Goal: Information Seeking & Learning: Learn about a topic

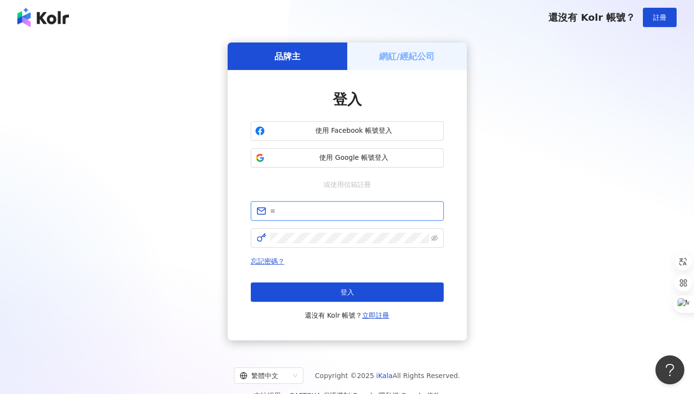
click at [348, 206] on input "text" at bounding box center [354, 210] width 168 height 11
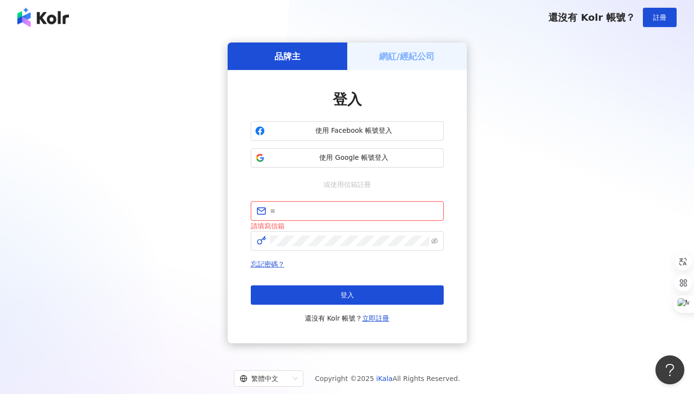
type input "**********"
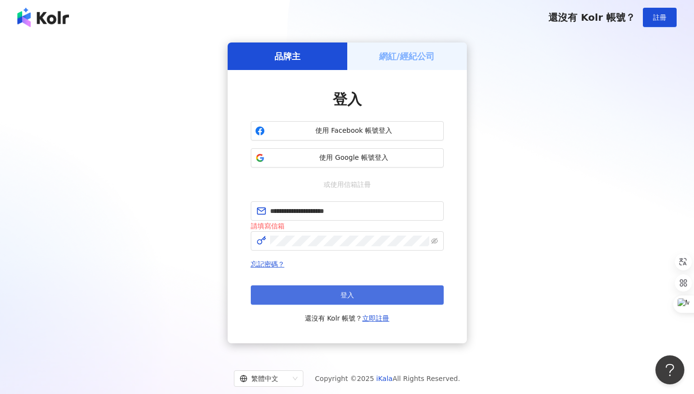
click at [370, 286] on button "登入" at bounding box center [347, 294] width 193 height 19
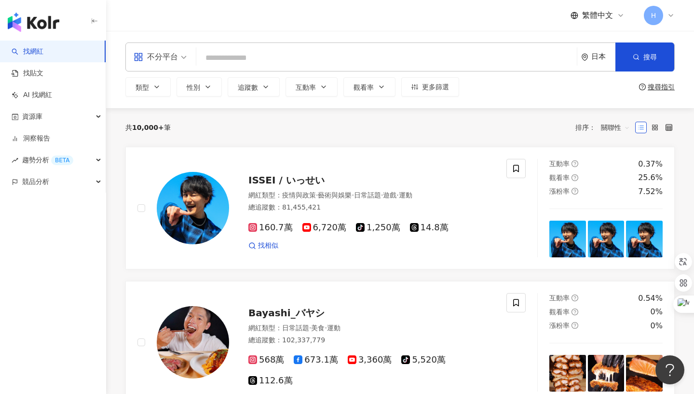
click at [598, 55] on div "日本" at bounding box center [603, 57] width 24 height 8
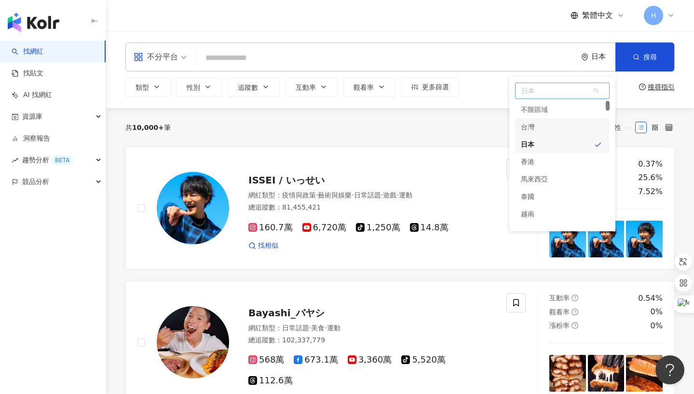
click at [548, 127] on div "台灣" at bounding box center [562, 126] width 95 height 17
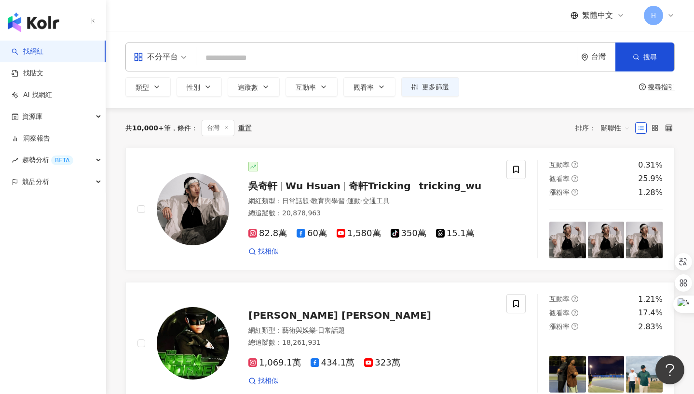
click at [182, 54] on span "不分平台" at bounding box center [160, 56] width 53 height 15
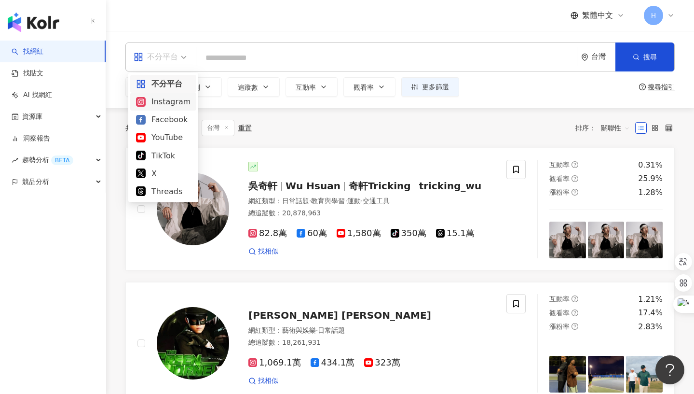
click at [173, 103] on div "Instagram" at bounding box center [163, 102] width 55 height 12
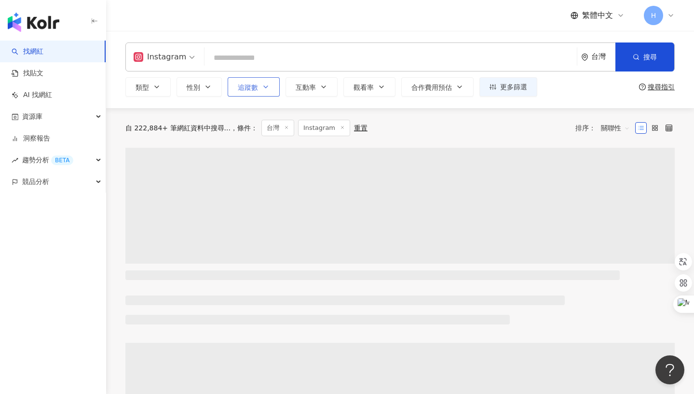
click at [260, 85] on button "追蹤數" at bounding box center [254, 86] width 52 height 19
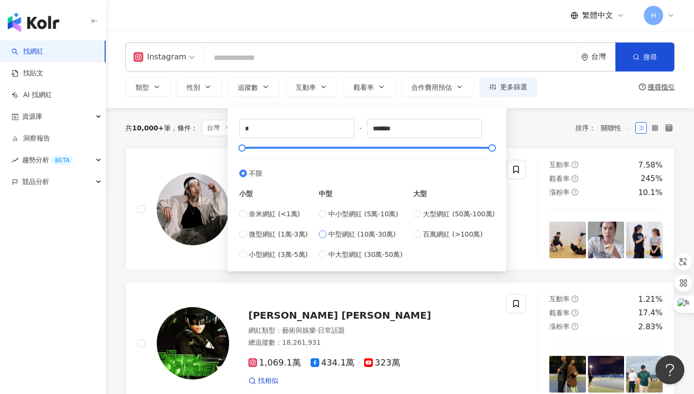
type input "******"
click at [407, 55] on input "search" at bounding box center [390, 58] width 365 height 18
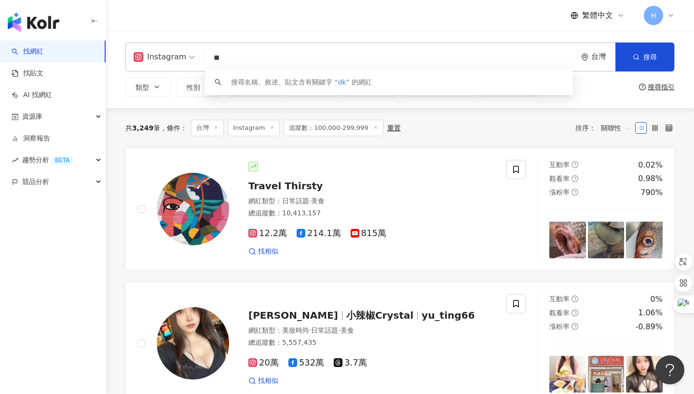
type input "*"
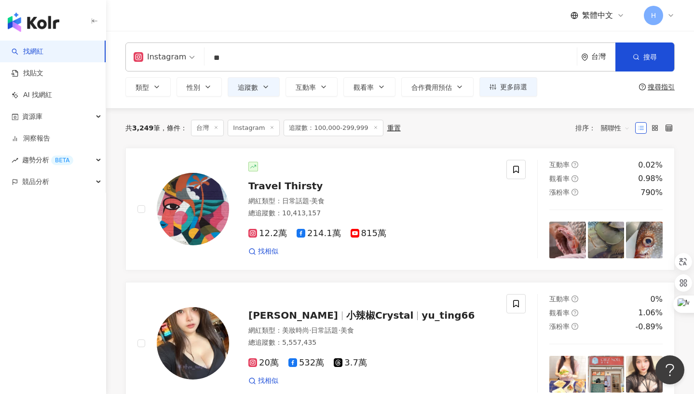
type input "**"
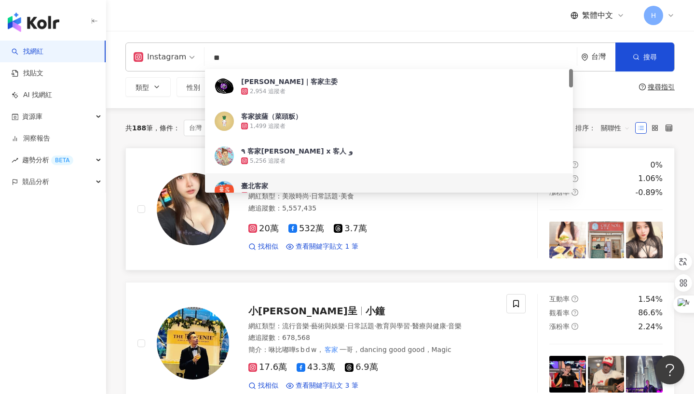
click at [471, 248] on div "找相似 查看關鍵字貼文 1 筆" at bounding box center [371, 247] width 246 height 10
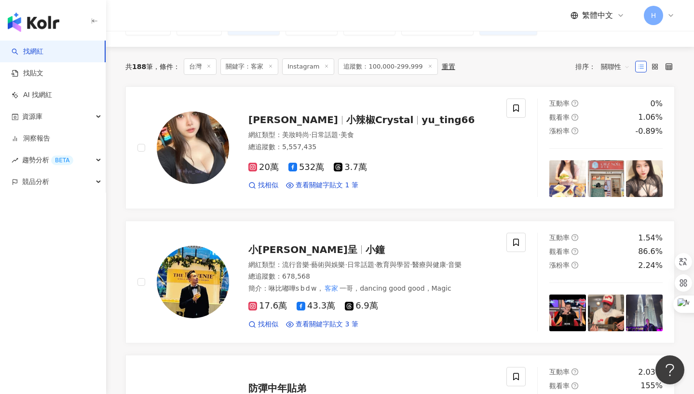
scroll to position [70, 0]
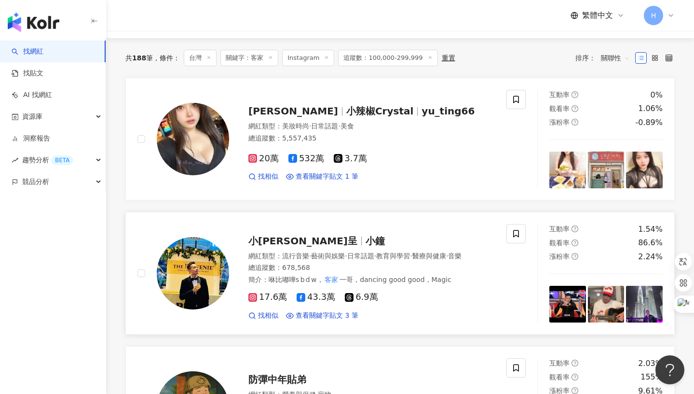
click at [261, 296] on span "17.6萬" at bounding box center [267, 297] width 39 height 10
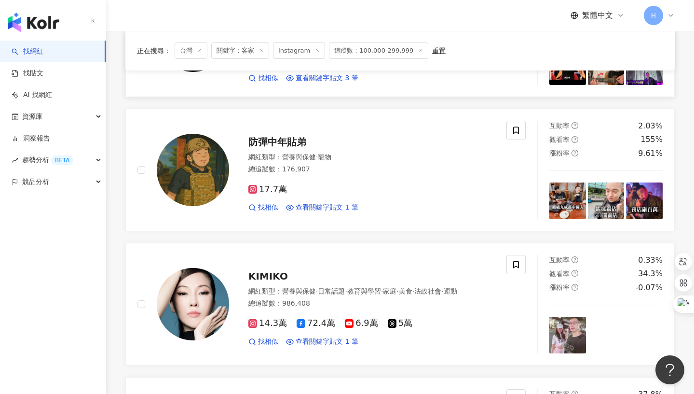
scroll to position [327, 0]
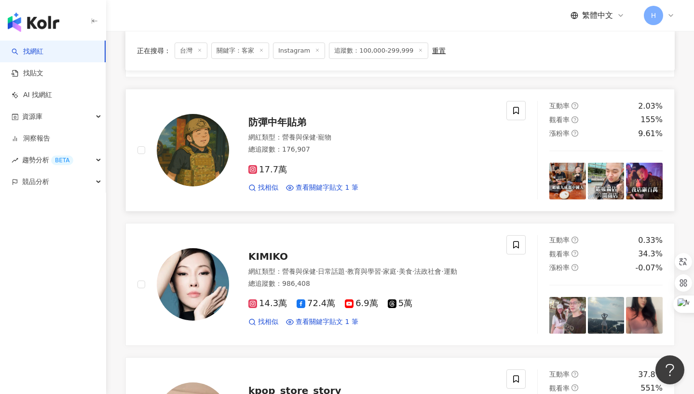
click at [265, 171] on span "17.7萬" at bounding box center [267, 169] width 39 height 10
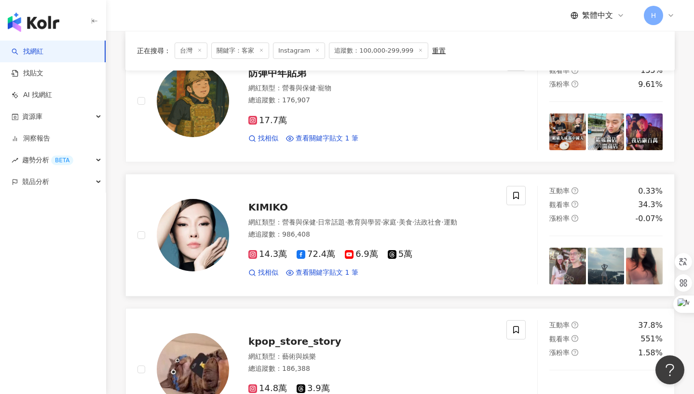
scroll to position [385, 0]
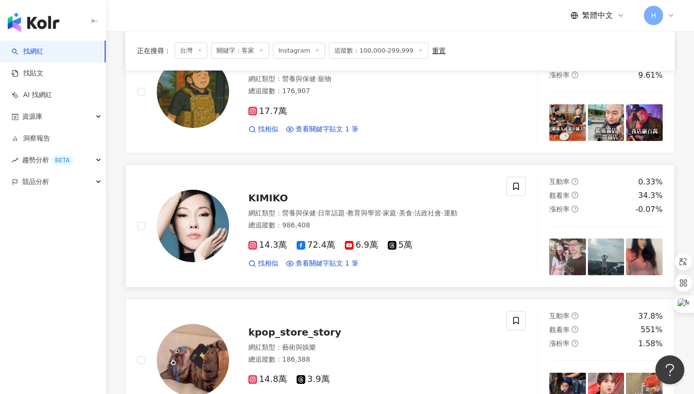
click at [275, 245] on span "14.3萬" at bounding box center [267, 245] width 39 height 10
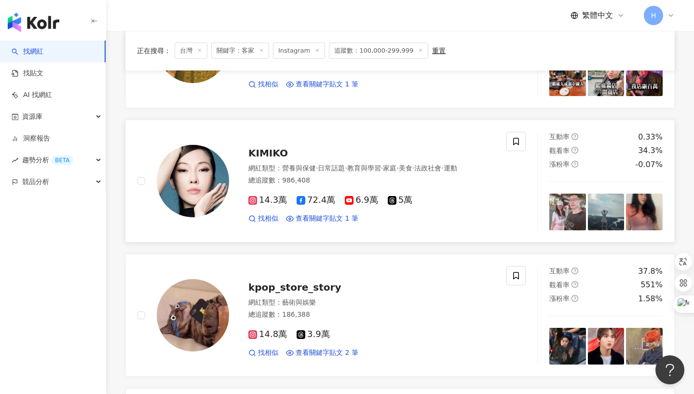
scroll to position [629, 0]
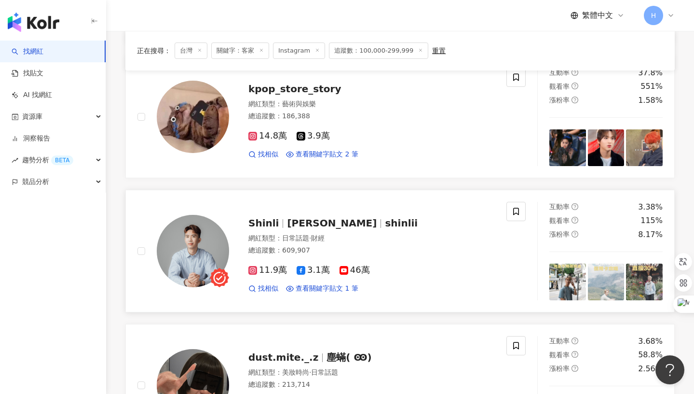
click at [262, 268] on span "11.9萬" at bounding box center [267, 270] width 39 height 10
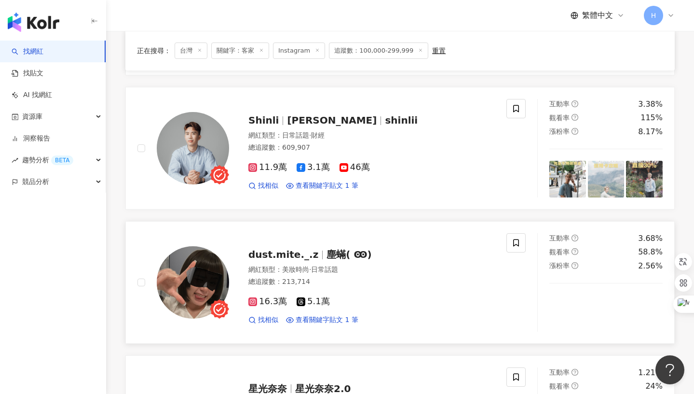
scroll to position [741, 0]
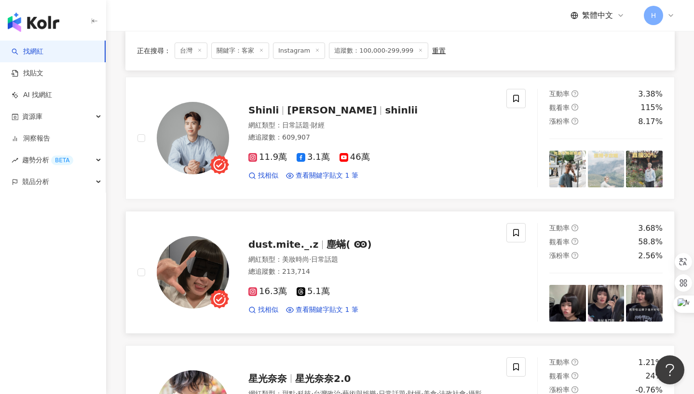
click at [274, 246] on span "dust.mite._.z" at bounding box center [283, 244] width 70 height 12
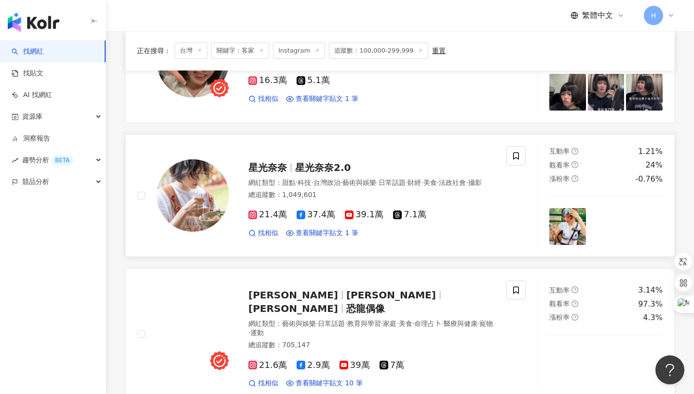
scroll to position [1034, 0]
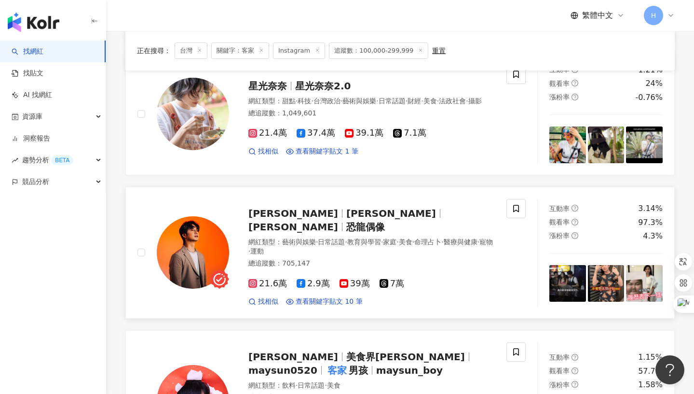
click at [270, 278] on span "21.6萬" at bounding box center [267, 283] width 39 height 10
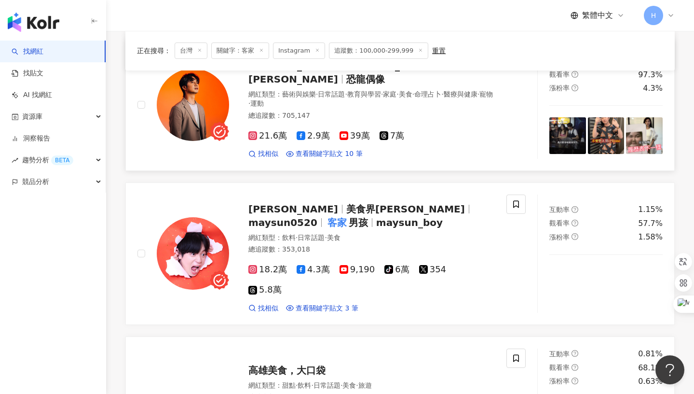
scroll to position [1182, 0]
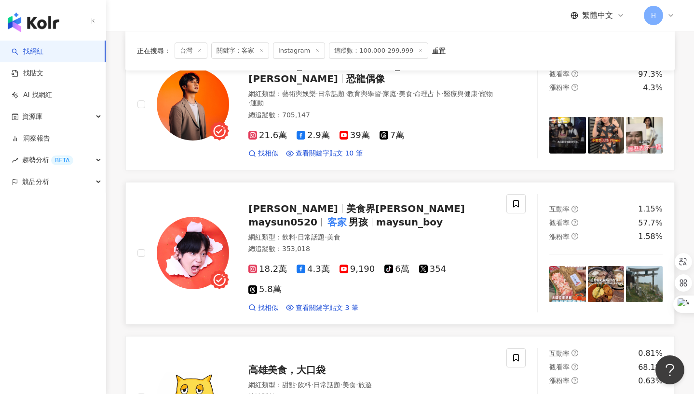
click at [269, 264] on span "18.2萬" at bounding box center [267, 269] width 39 height 10
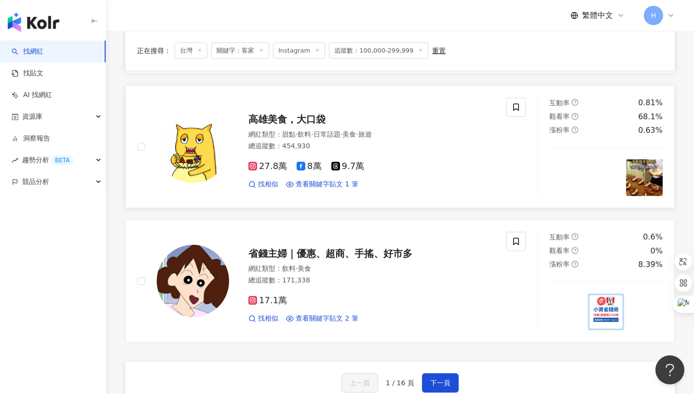
scroll to position [1556, 0]
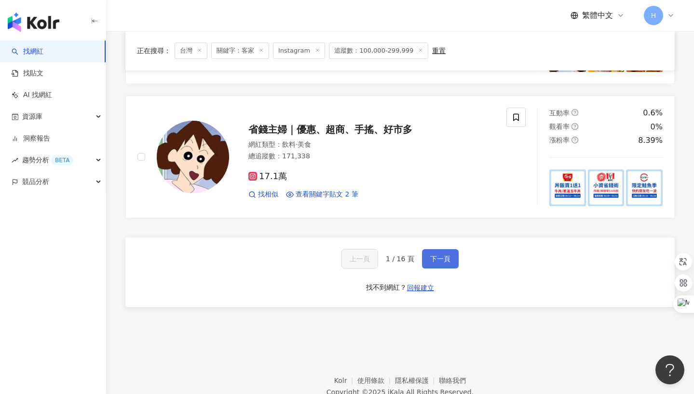
click at [434, 249] on button "下一頁" at bounding box center [440, 258] width 37 height 19
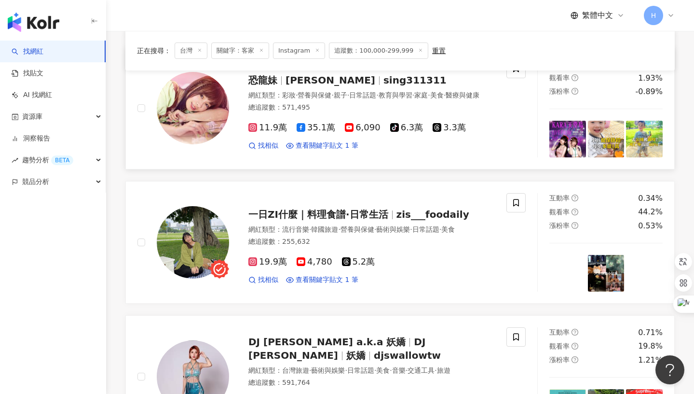
scroll to position [767, 0]
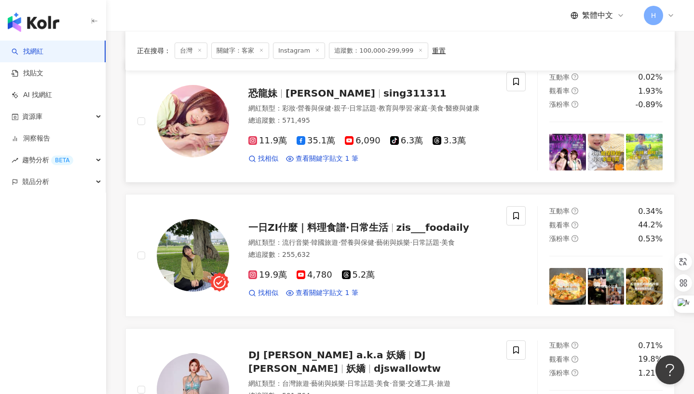
click at [274, 136] on span "11.9萬" at bounding box center [267, 141] width 39 height 10
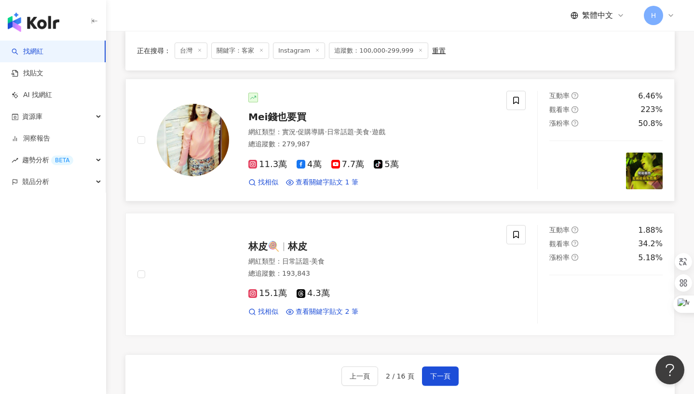
scroll to position [1512, 0]
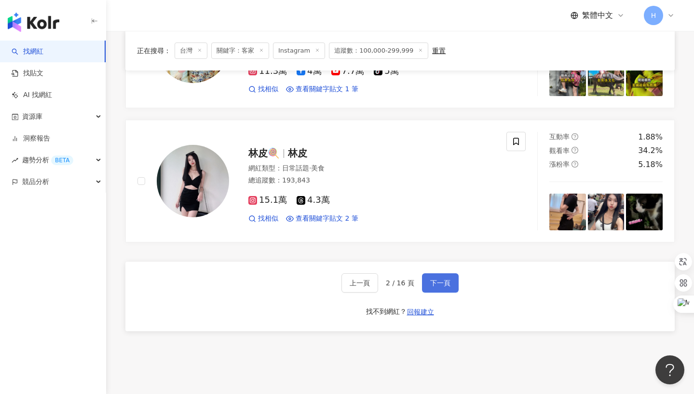
click at [442, 279] on span "下一頁" at bounding box center [440, 283] width 20 height 8
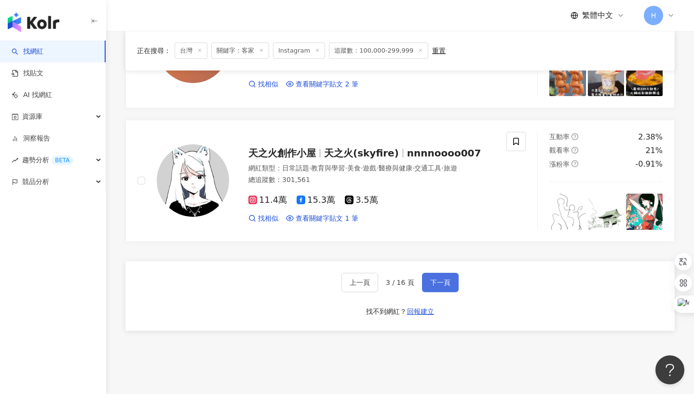
click at [434, 278] on span "下一頁" at bounding box center [440, 282] width 20 height 8
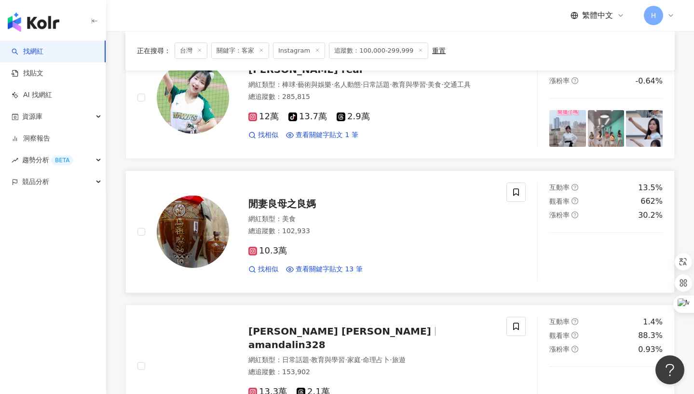
scroll to position [797, 0]
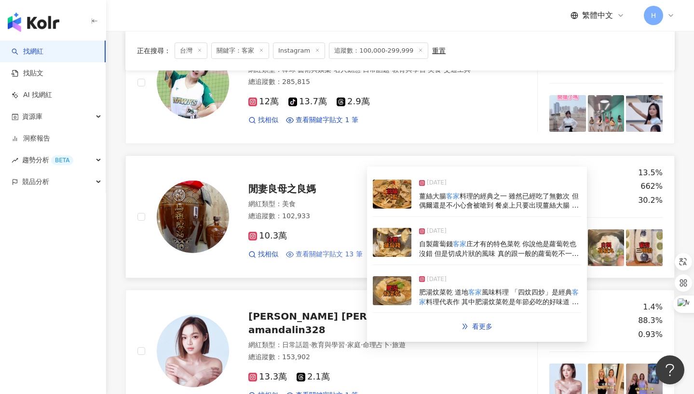
click at [343, 253] on span "查看關鍵字貼文 13 筆" at bounding box center [329, 254] width 67 height 10
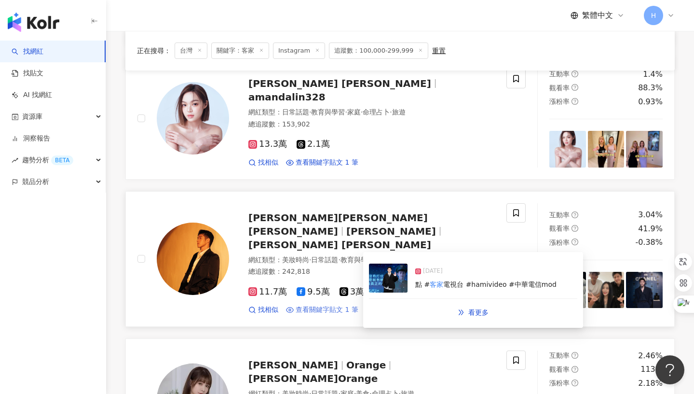
scroll to position [1030, 0]
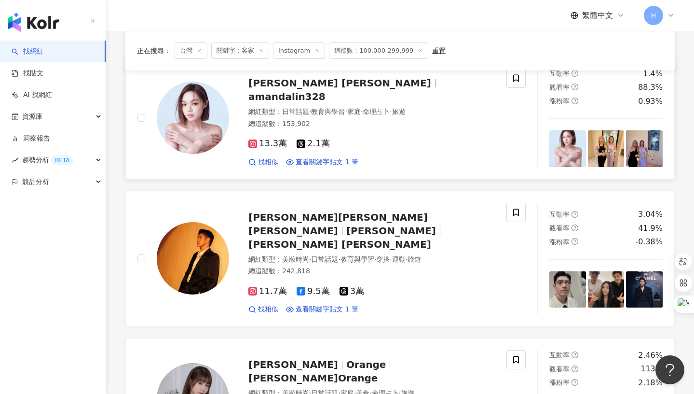
click at [326, 91] on span "amandalin328" at bounding box center [286, 97] width 77 height 12
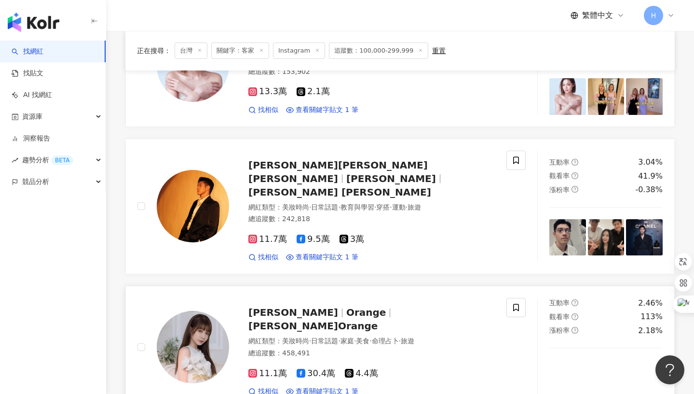
scroll to position [1208, 0]
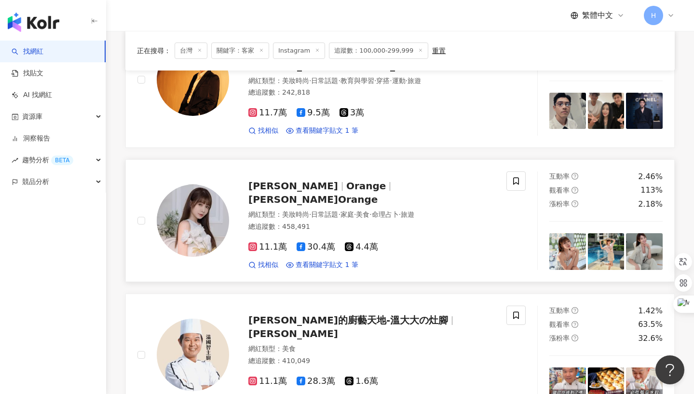
click at [340, 193] on span "謝京穎 Orange" at bounding box center [312, 199] width 129 height 12
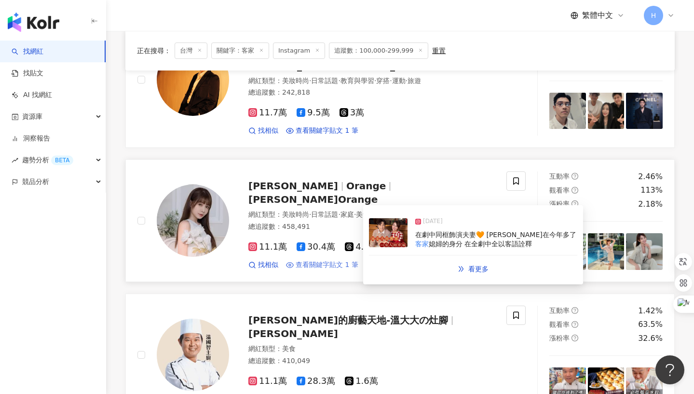
click at [323, 260] on span "查看關鍵字貼文 1 筆" at bounding box center [327, 265] width 63 height 10
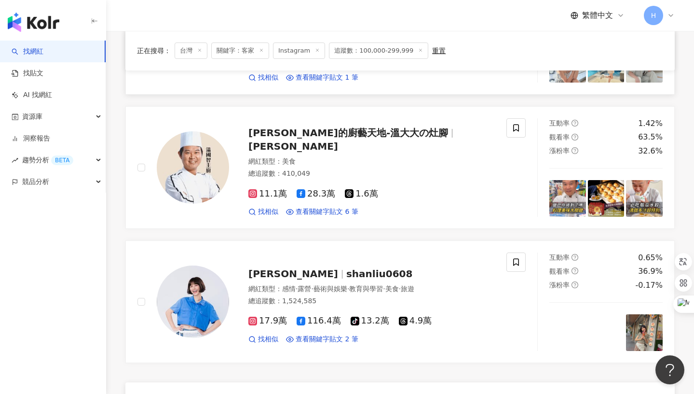
scroll to position [1484, 0]
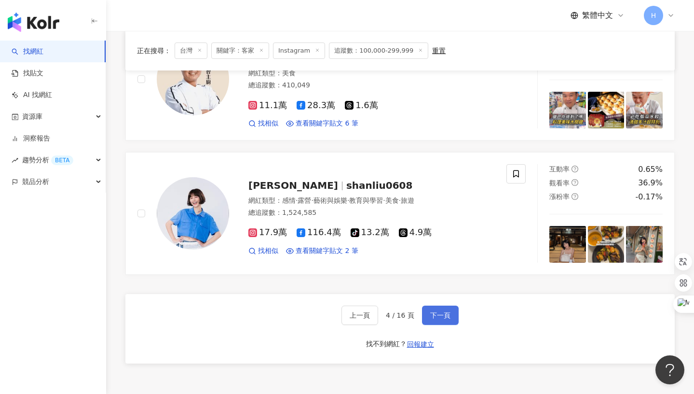
click at [440, 311] on span "下一頁" at bounding box center [440, 315] width 20 height 8
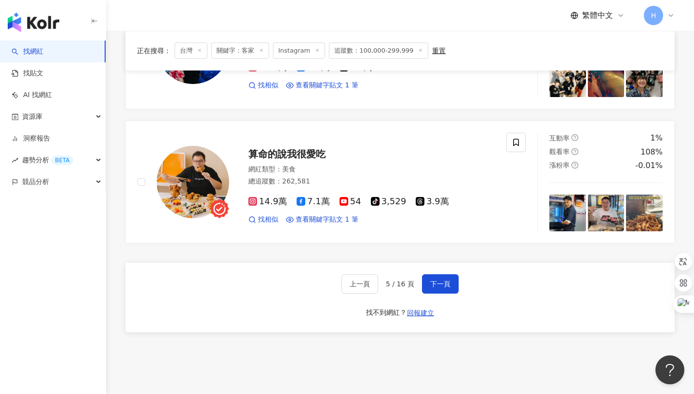
scroll to position [1576, 0]
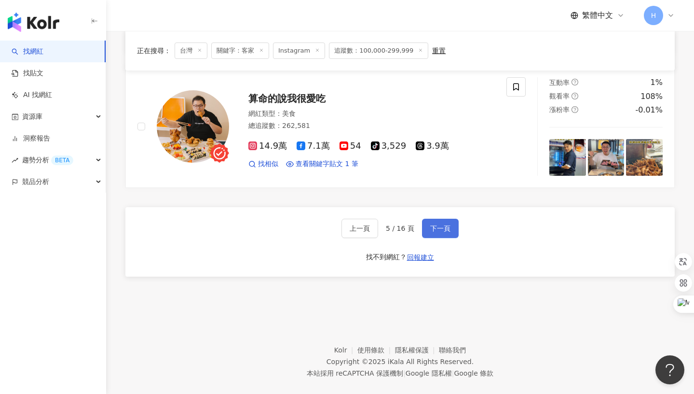
click at [441, 224] on span "下一頁" at bounding box center [440, 228] width 20 height 8
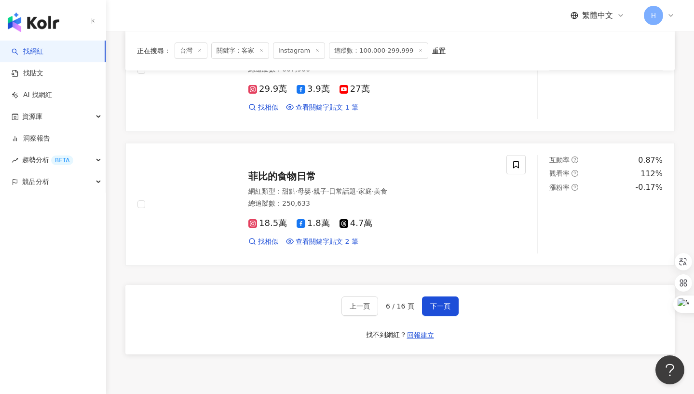
scroll to position [1522, 0]
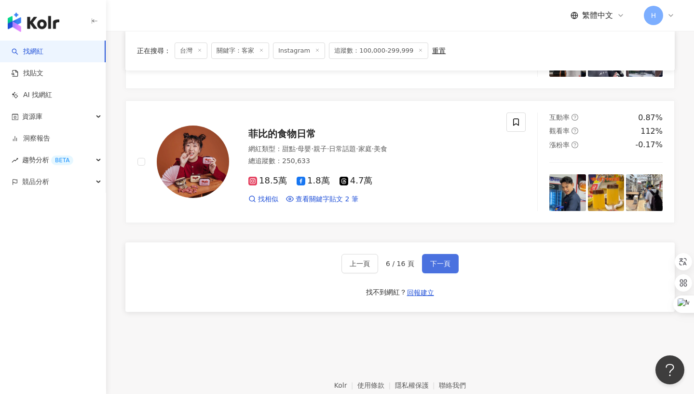
click at [430, 263] on span "下一頁" at bounding box center [440, 264] width 20 height 8
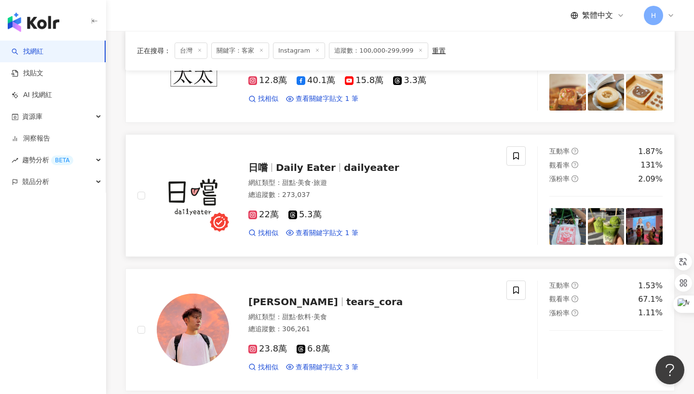
scroll to position [1571, 0]
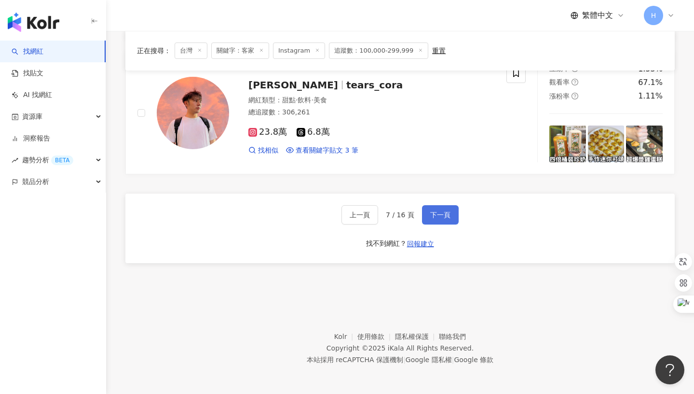
click at [442, 213] on span "下一頁" at bounding box center [440, 215] width 20 height 8
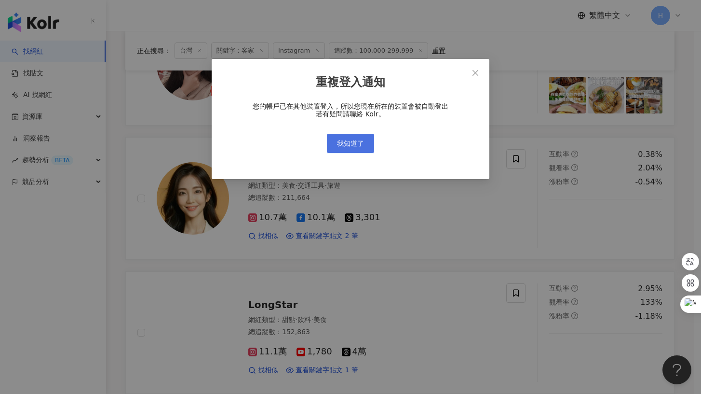
scroll to position [1577, 0]
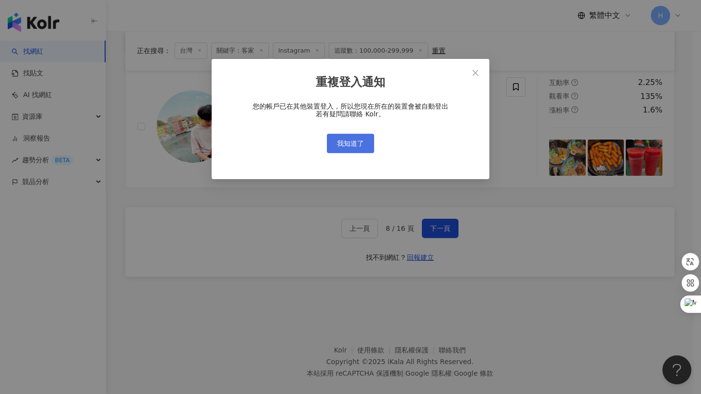
click at [365, 138] on button "我知道了" at bounding box center [350, 143] width 47 height 19
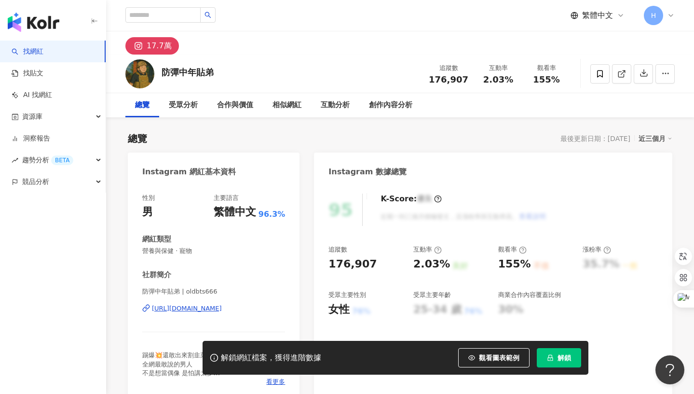
click at [189, 308] on div "https://www.instagram.com/oldbts666/" at bounding box center [187, 308] width 70 height 9
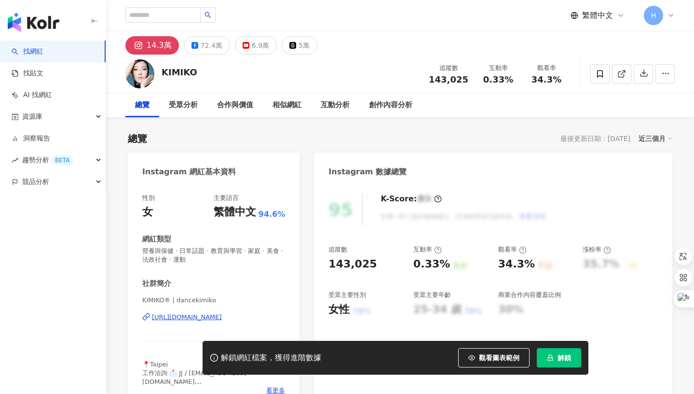
click at [169, 316] on div "https://www.instagram.com/dancekimiko/" at bounding box center [187, 317] width 70 height 9
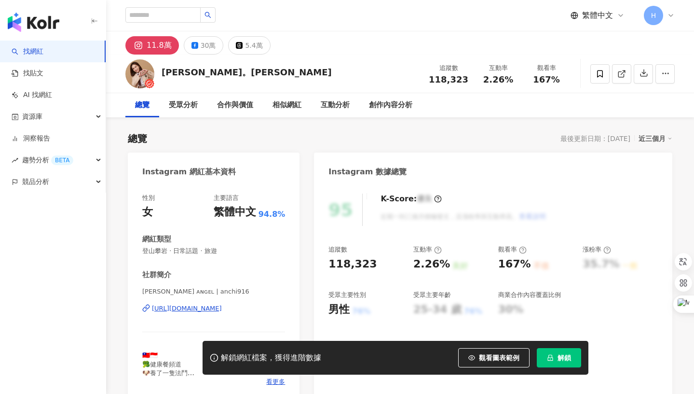
click at [202, 308] on div "https://www.instagram.com/anchi916/" at bounding box center [187, 308] width 70 height 9
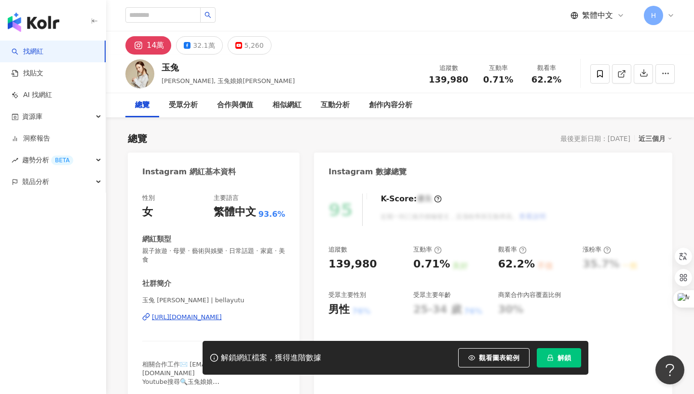
click at [196, 317] on div "https://www.instagram.com/bellayutu/" at bounding box center [187, 317] width 70 height 9
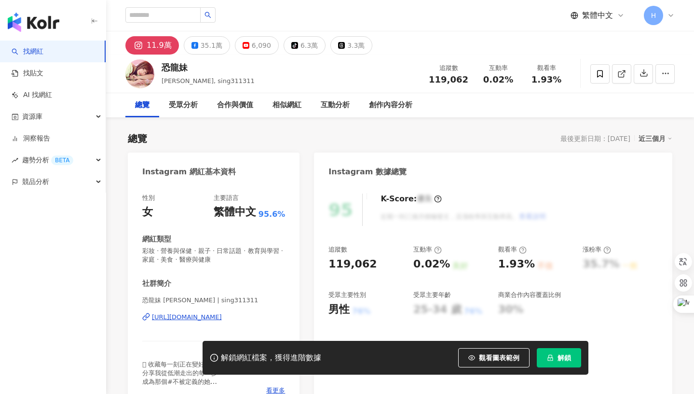
click at [164, 316] on div "https://www.instagram.com/sing311311/" at bounding box center [187, 317] width 70 height 9
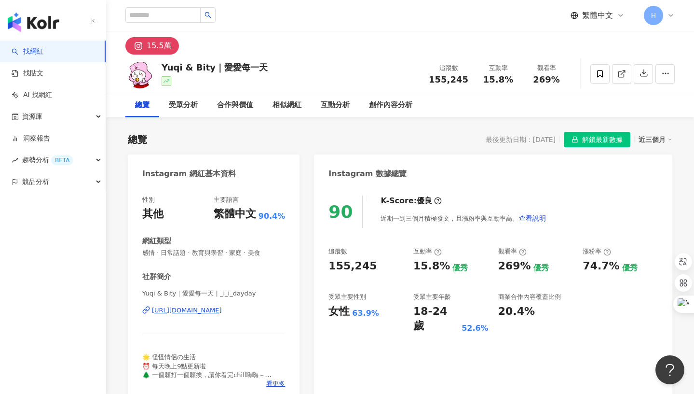
click at [185, 310] on div "[URL][DOMAIN_NAME]" at bounding box center [187, 310] width 70 height 9
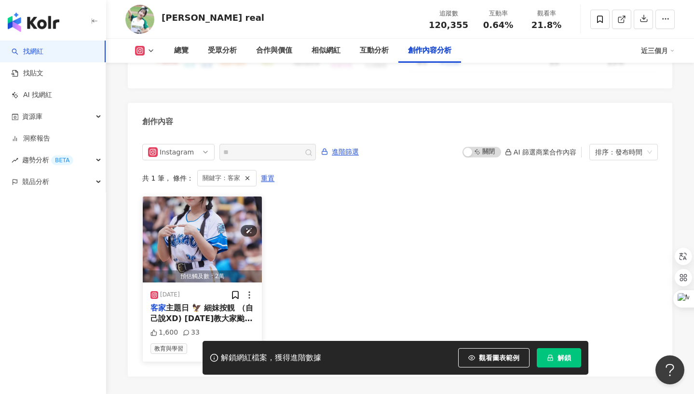
click at [191, 206] on img "button" at bounding box center [202, 239] width 119 height 86
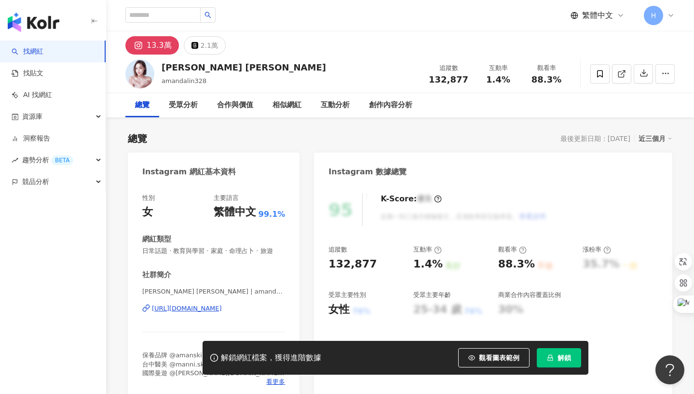
click at [193, 311] on div "[URL][DOMAIN_NAME]" at bounding box center [187, 308] width 70 height 9
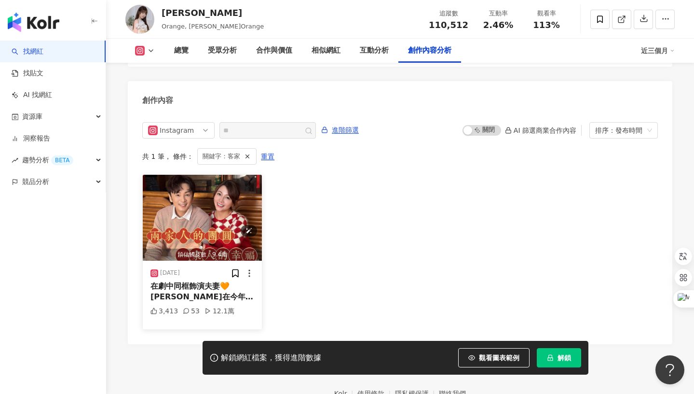
click at [217, 200] on img "button" at bounding box center [202, 218] width 119 height 86
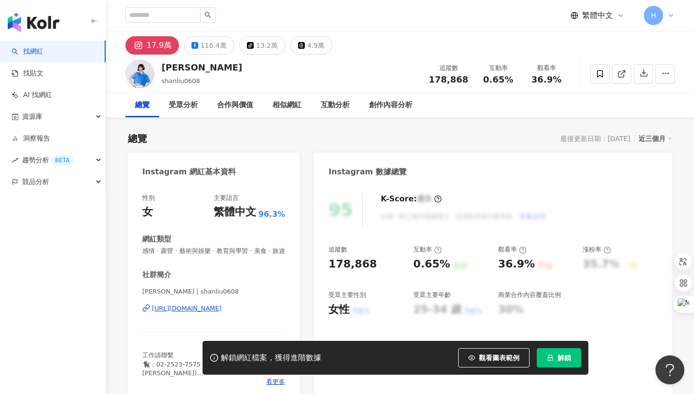
click at [196, 308] on div "[URL][DOMAIN_NAME]" at bounding box center [187, 308] width 70 height 9
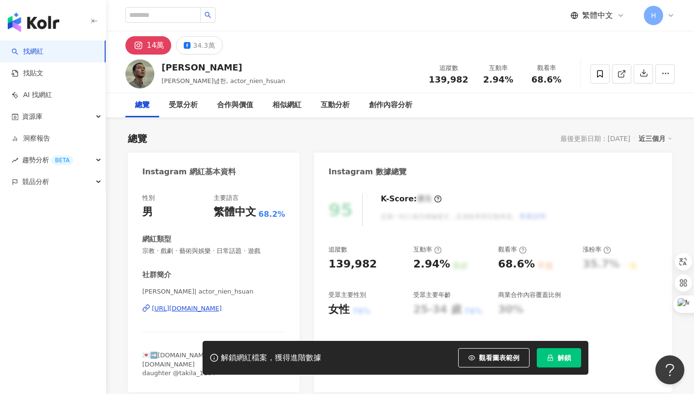
click at [194, 310] on div "https://www.instagram.com/actor_nien_hsuan/" at bounding box center [187, 308] width 70 height 9
